Goal: Find specific page/section: Find specific page/section

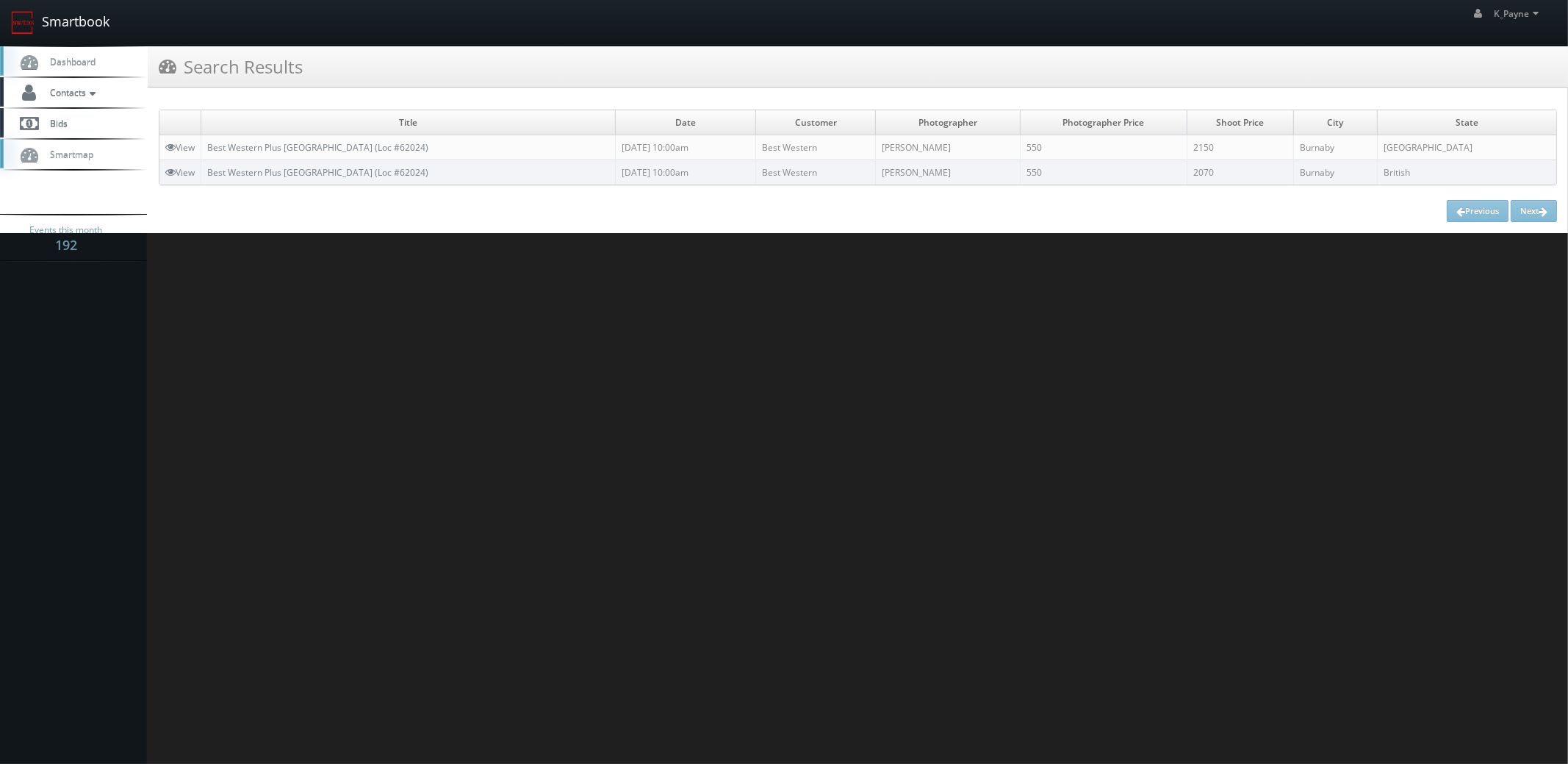
click at [58, 11] on link "Smartbook" at bounding box center [60, 23] width 120 height 46
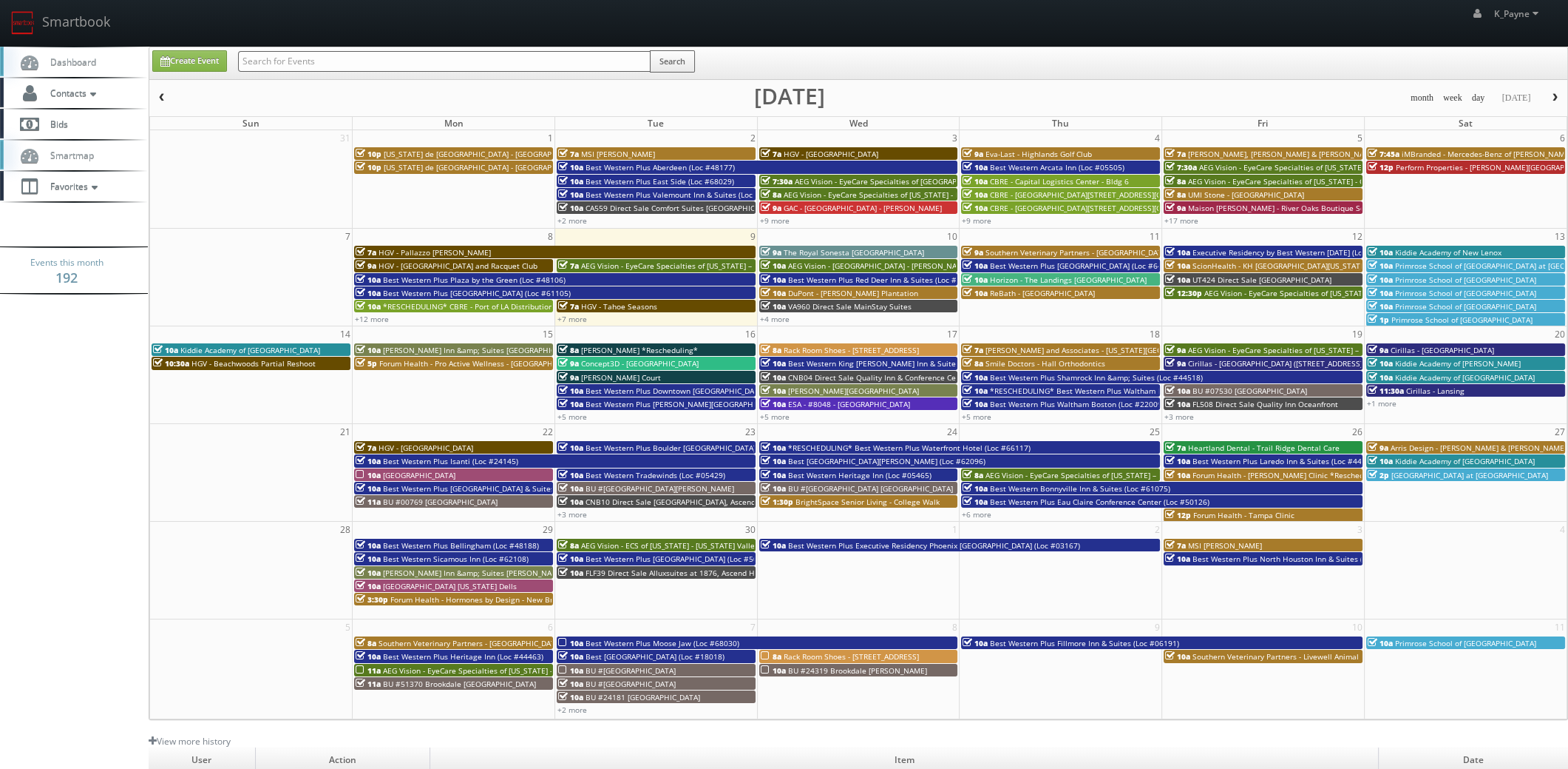
click at [299, 63] on input "text" at bounding box center [444, 61] width 412 height 20
type input "capital logistics"
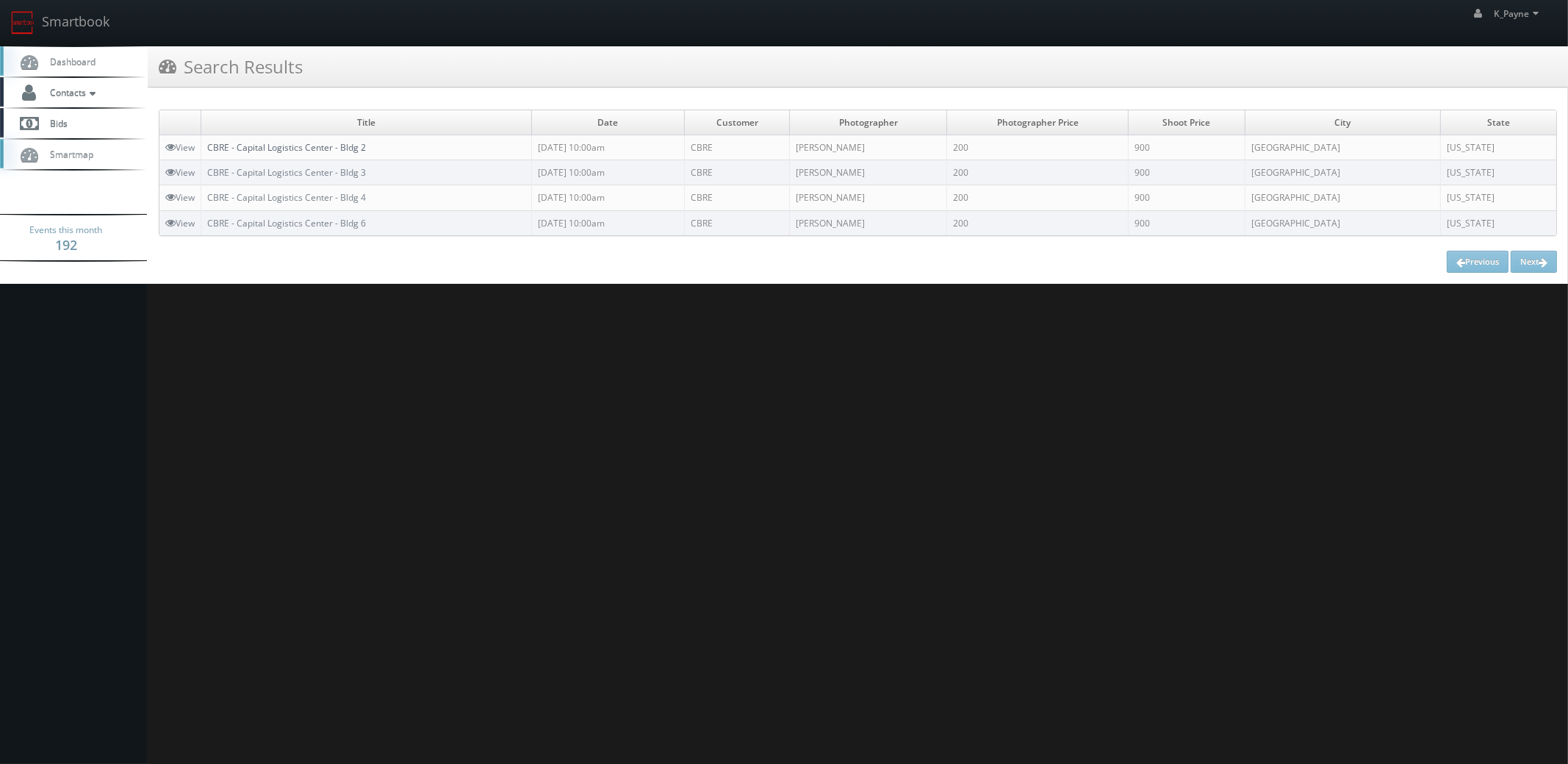
click at [352, 150] on link "CBRE - Capital Logistics Center - Bldg 2" at bounding box center [287, 147] width 159 height 12
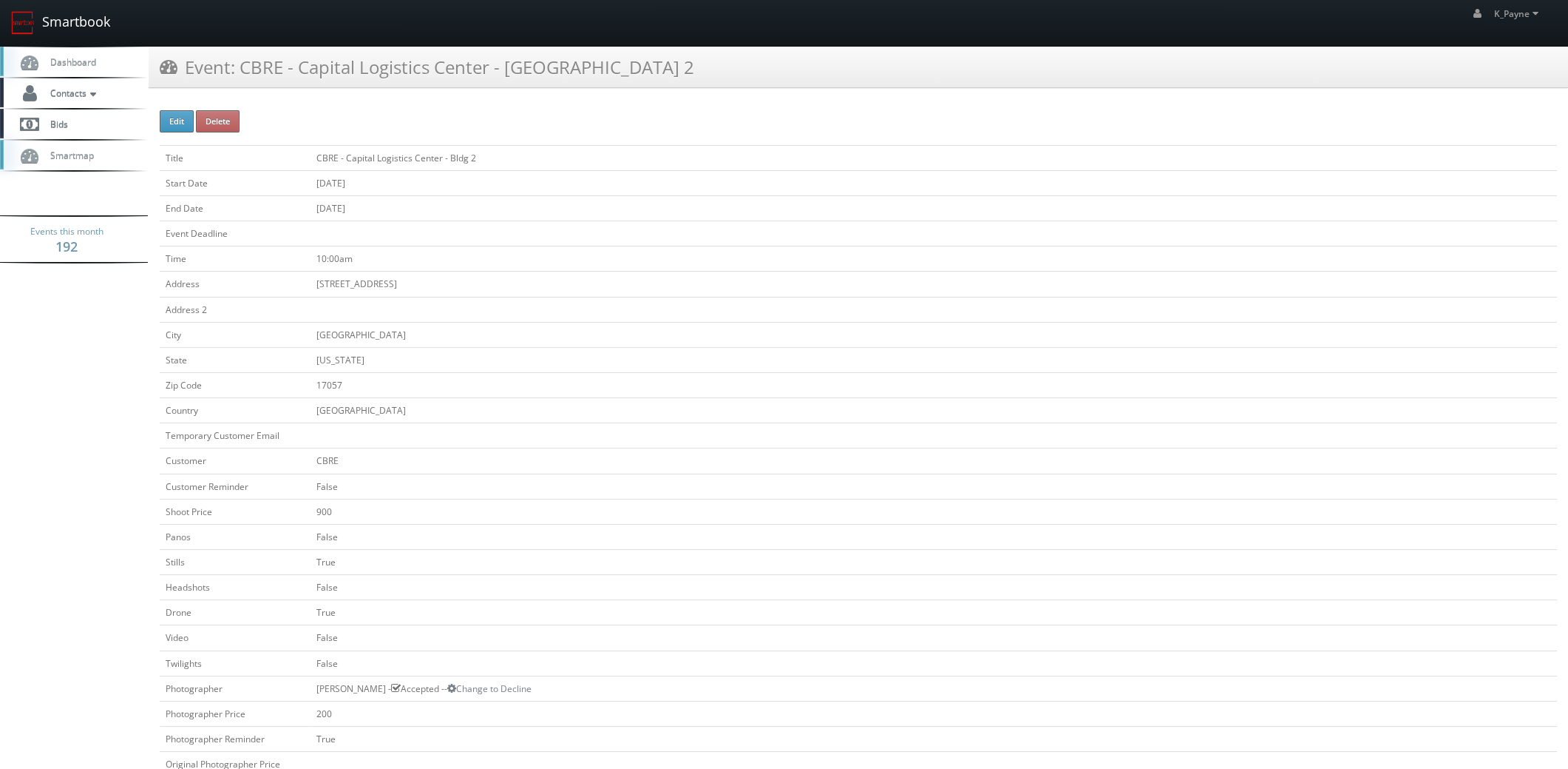
click at [83, 26] on link "Smartbook" at bounding box center [60, 23] width 121 height 46
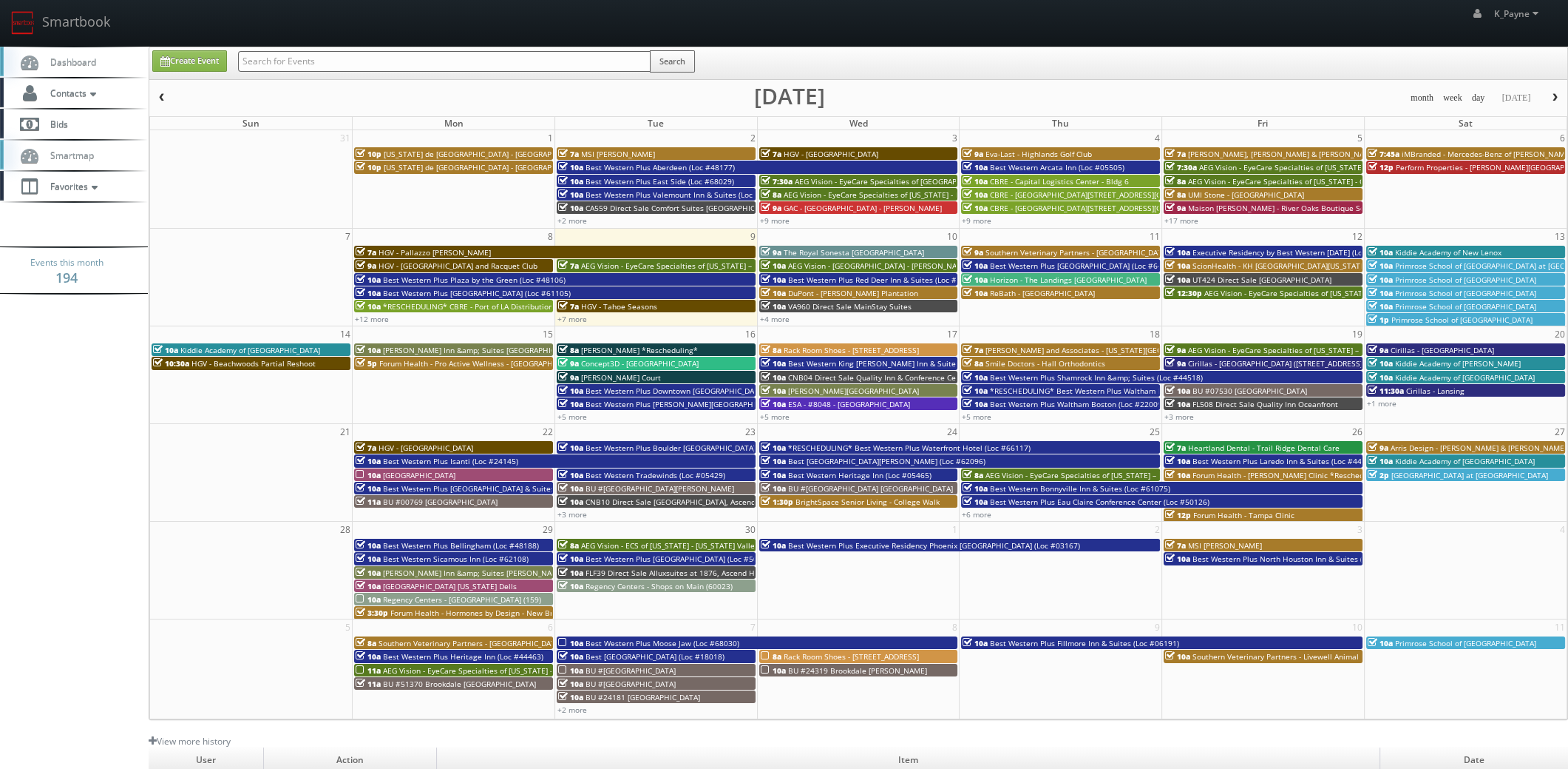
click at [317, 60] on input "text" at bounding box center [444, 61] width 412 height 20
type input "freeway"
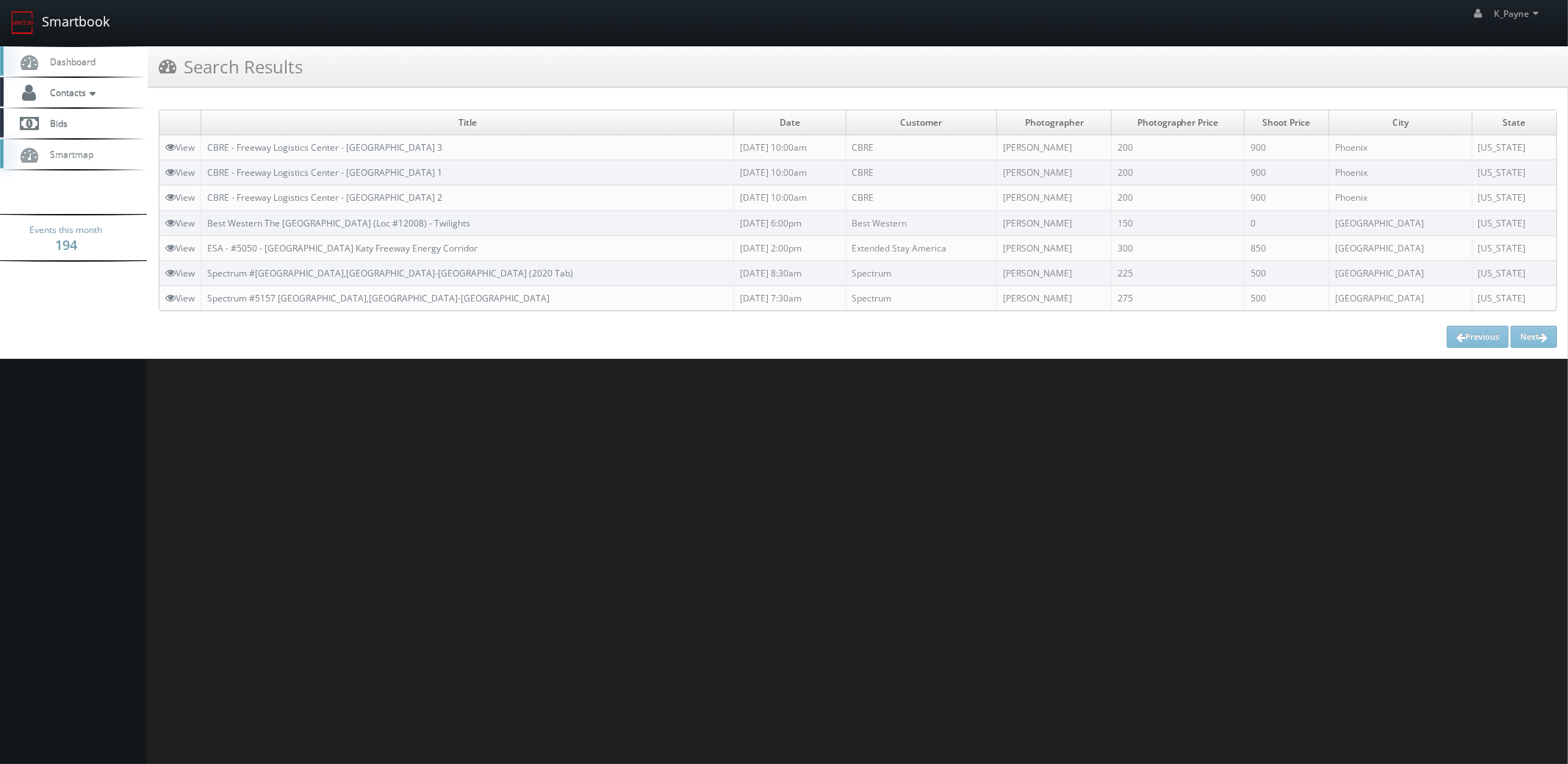
click at [78, 16] on link "Smartbook" at bounding box center [60, 23] width 120 height 46
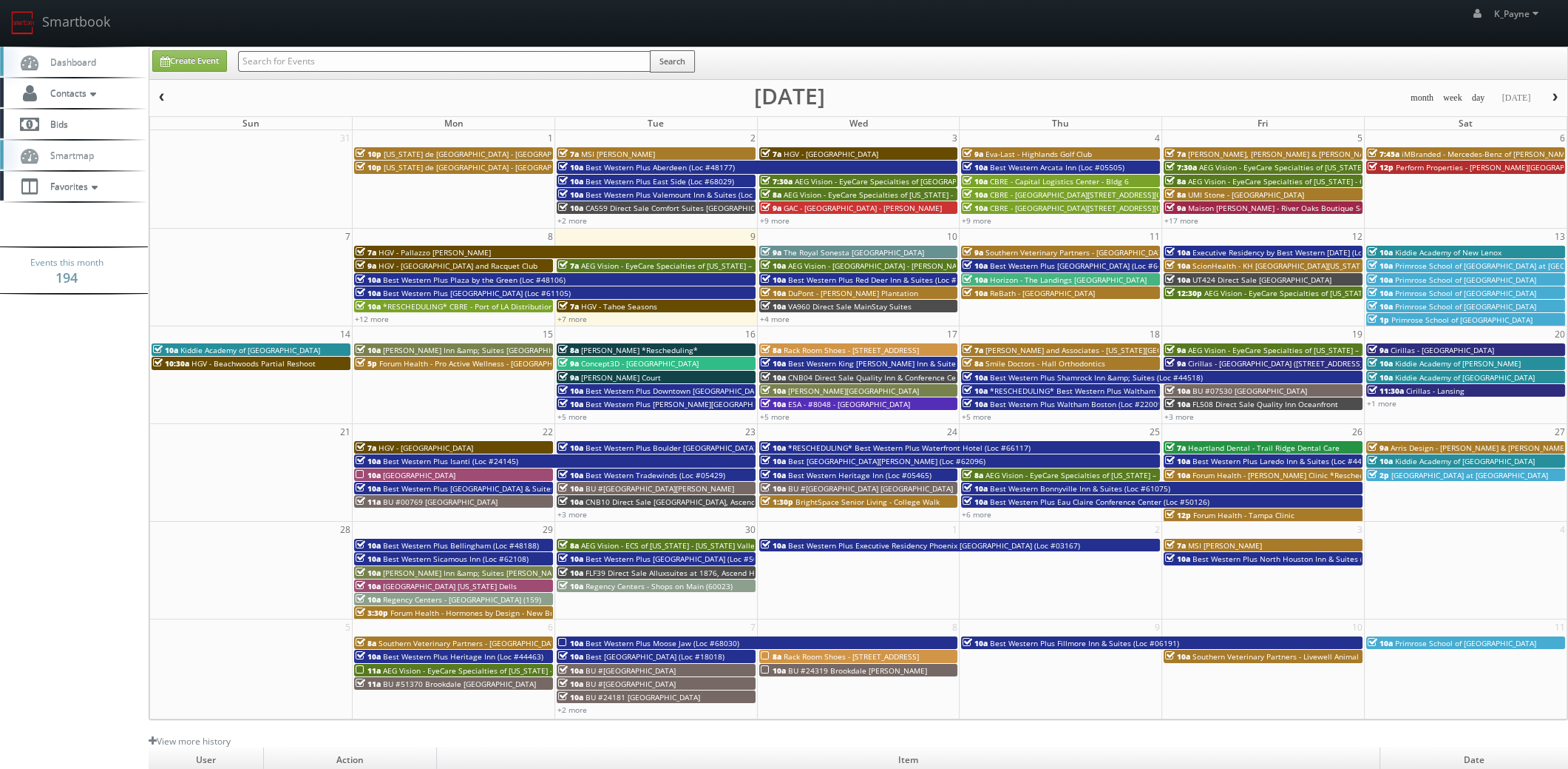
click at [336, 56] on input "text" at bounding box center [444, 61] width 412 height 20
type input "river house"
